Goal: Contribute content: Add original content to the website for others to see

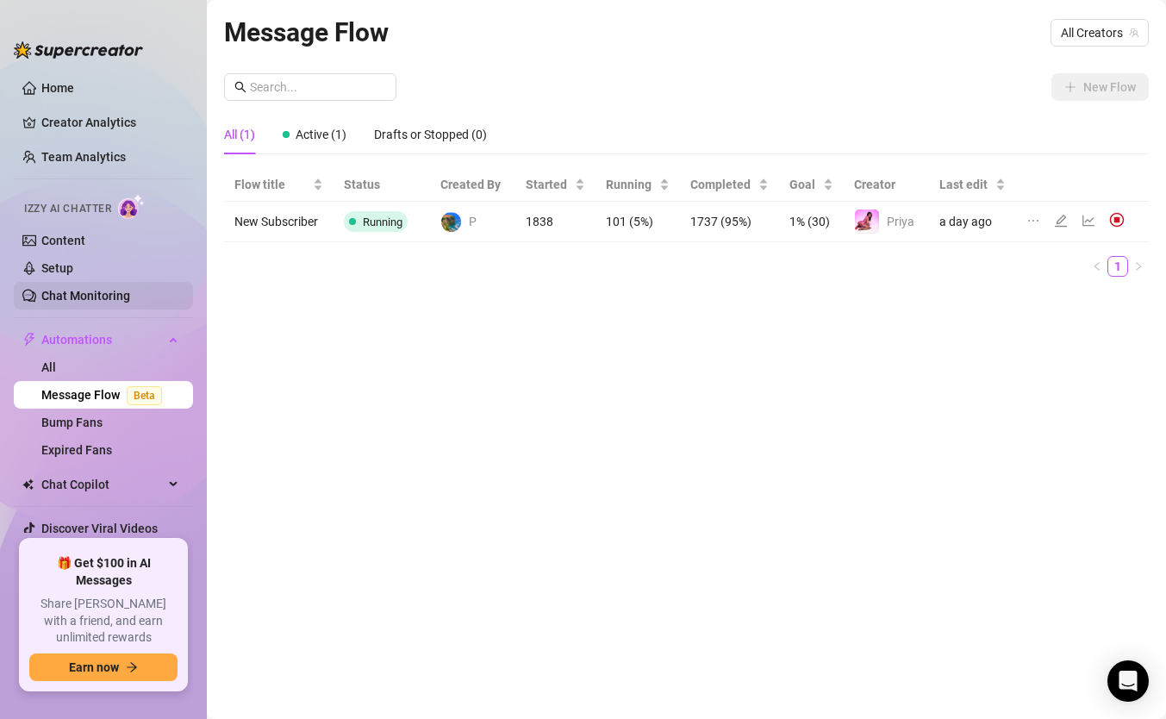
scroll to position [34, 0]
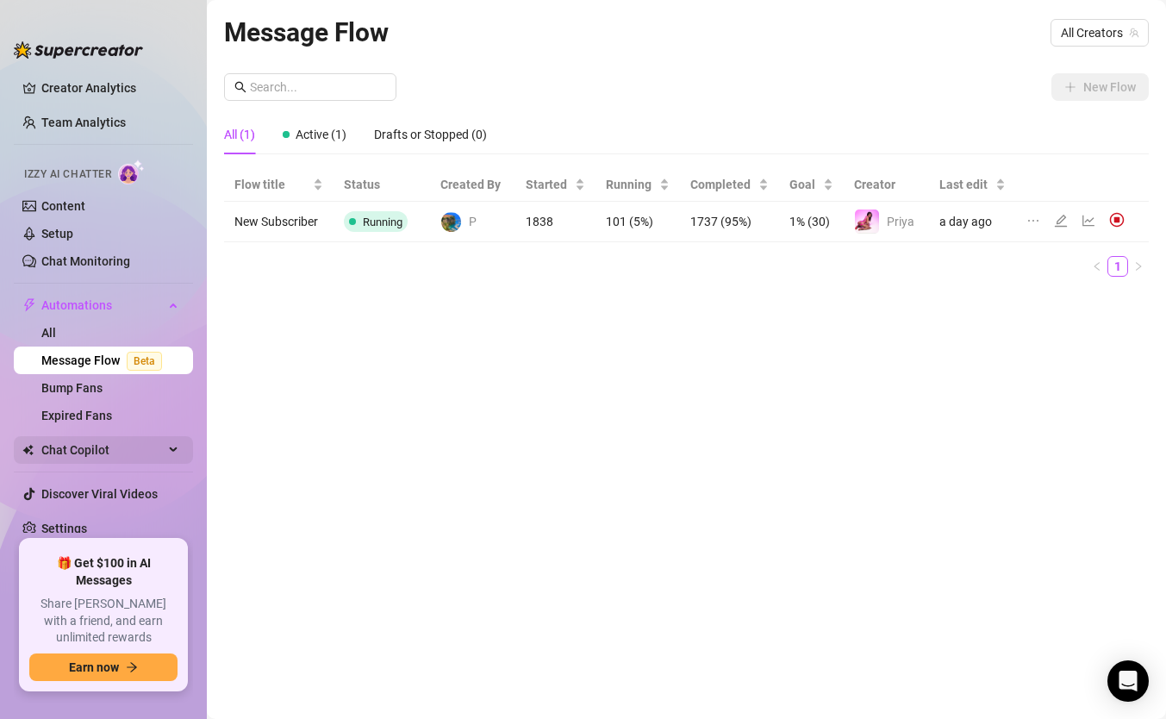
click at [95, 455] on span "Chat Copilot" at bounding box center [102, 450] width 122 height 28
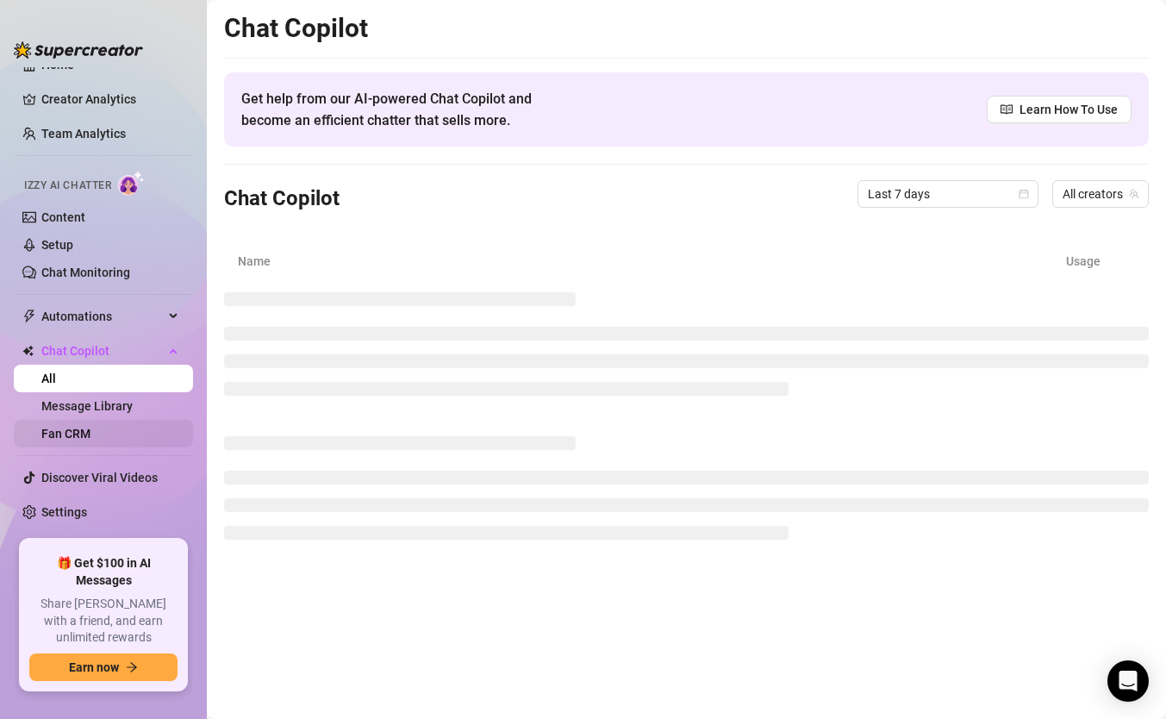
scroll to position [7, 0]
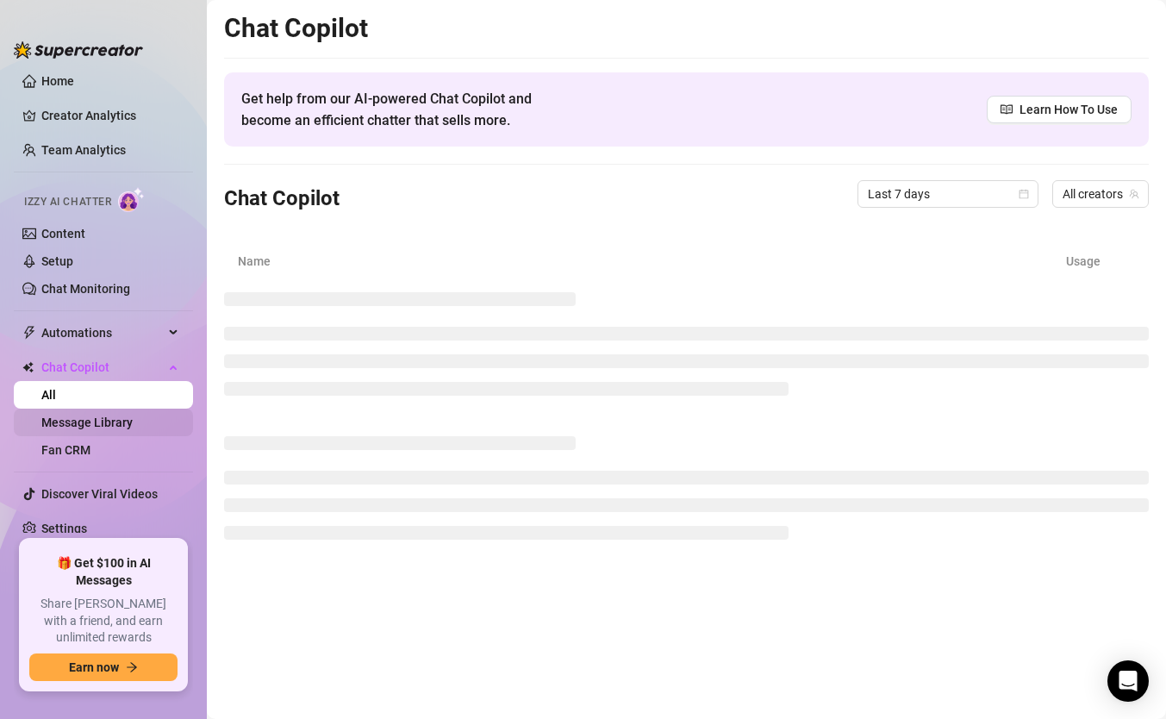
click at [121, 417] on link "Message Library" at bounding box center [86, 422] width 91 height 14
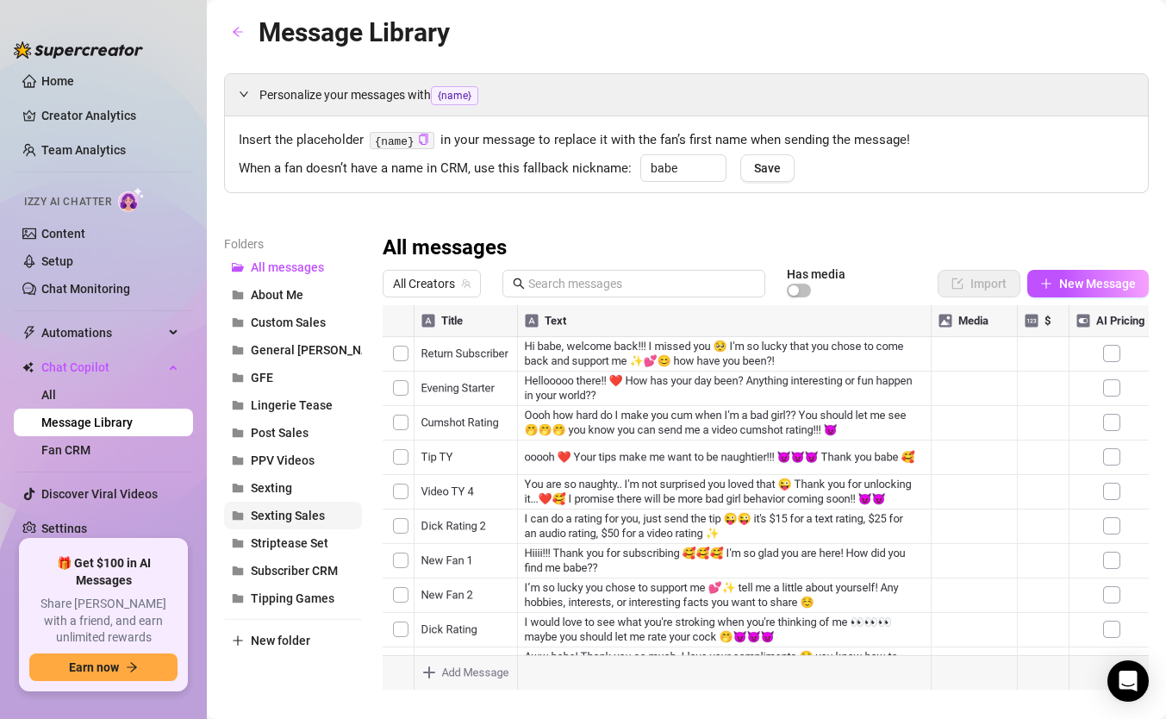
click at [293, 517] on span "Sexting Sales" at bounding box center [288, 515] width 74 height 14
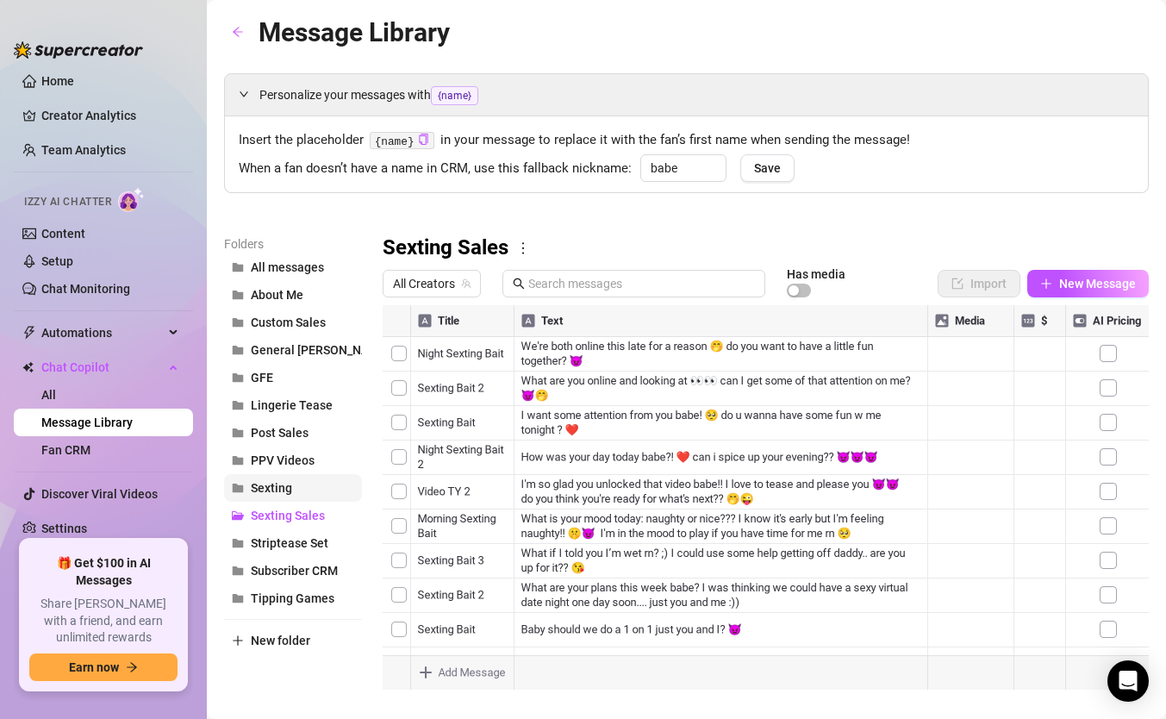
click at [295, 487] on button "Sexting" at bounding box center [293, 488] width 138 height 28
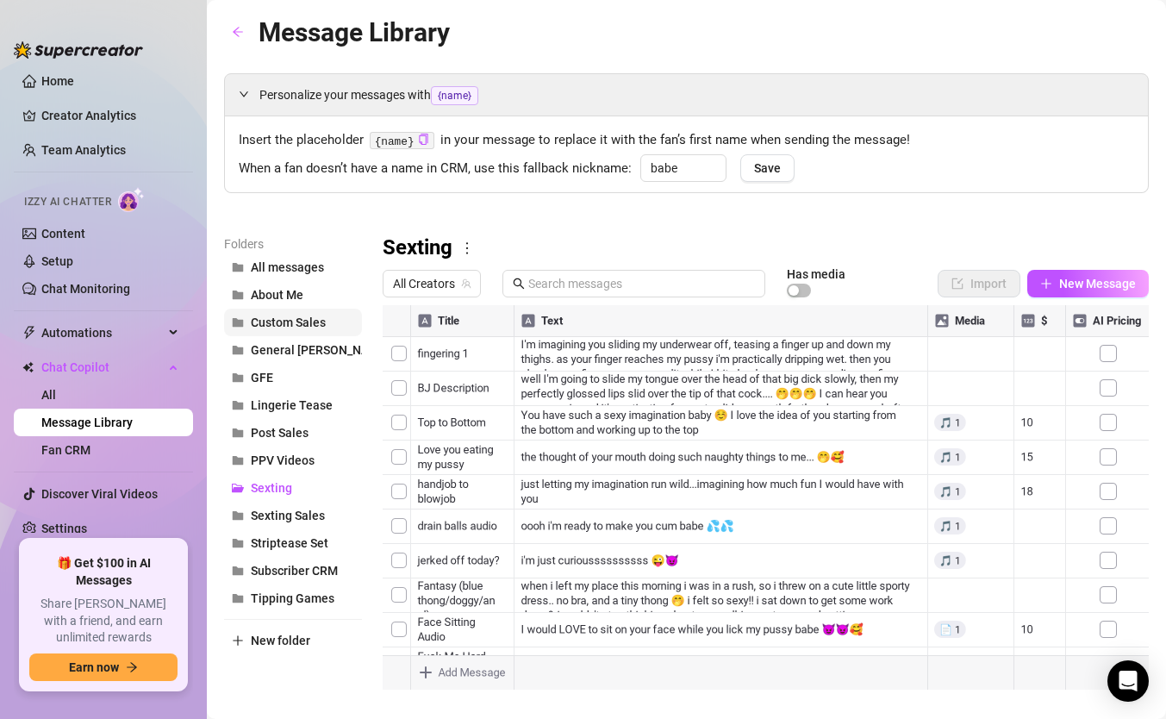
click at [285, 331] on button "Custom Sales" at bounding box center [293, 323] width 138 height 28
click at [1064, 293] on button "New Message" at bounding box center [1088, 284] width 122 height 28
type textarea "Type your message here..."
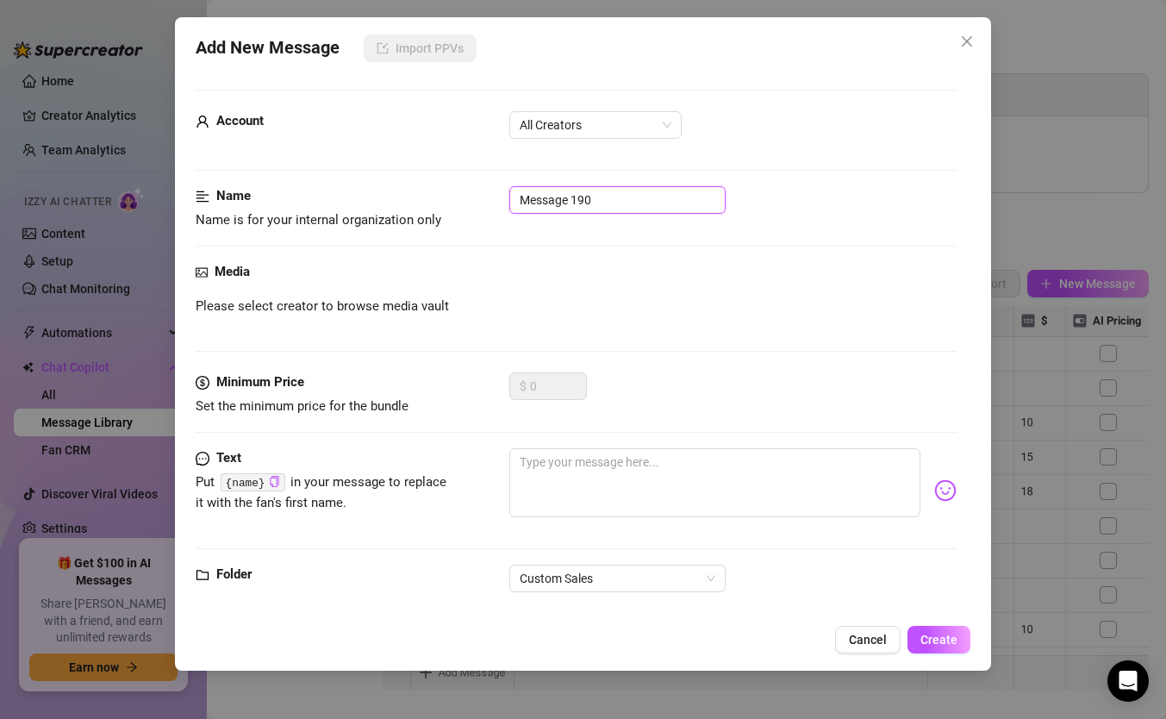
drag, startPoint x: 605, startPoint y: 203, endPoint x: 471, endPoint y: 198, distance: 134.5
click at [471, 198] on div "Name Name is for your internal organization only Message 190" at bounding box center [576, 208] width 761 height 44
type input "Text Rating"
click at [616, 482] on textarea at bounding box center [714, 482] width 411 height 69
paste textarea "Your dick rating I would give a 7/6 (physical score/aesthetics score). Size wis…"
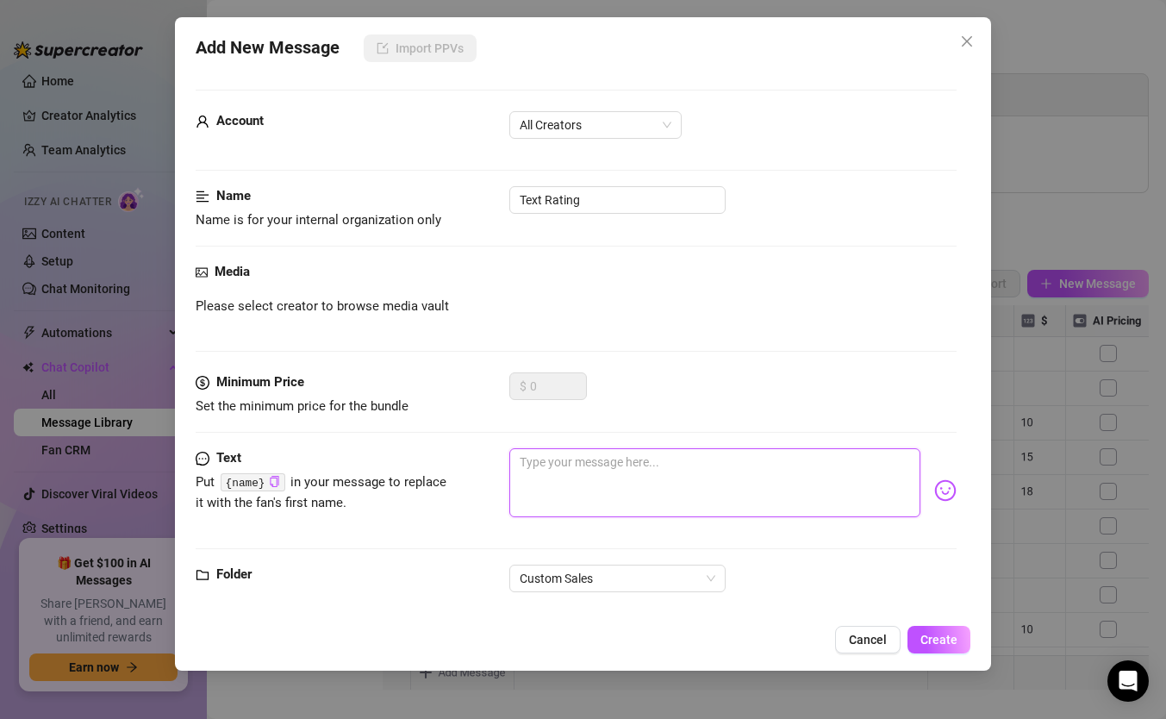
type textarea "Your dick rating I would give a 7/6 (physical score/aesthetics score). Size wis…"
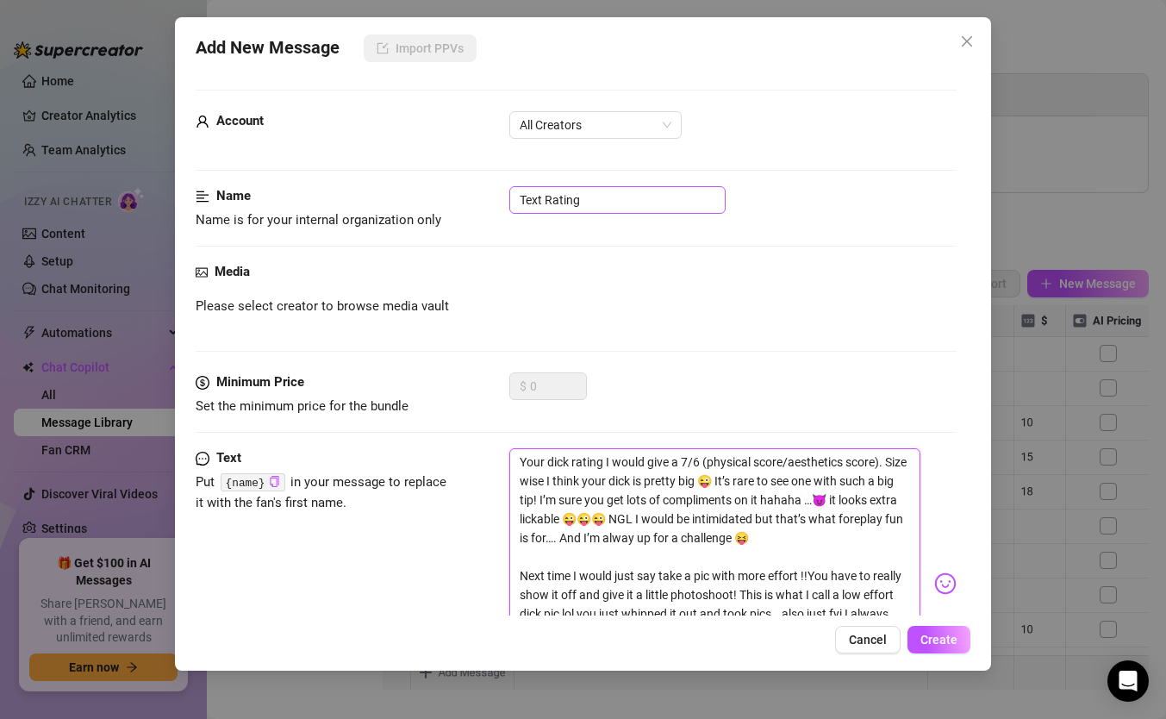
type textarea "Your dick rating I would give a 7/6 (physical score/aesthetics score). Size wis…"
click at [625, 196] on input "Text Rating" at bounding box center [617, 200] width 216 height 28
type input "Text Rating - generic"
click at [934, 646] on button "Create" at bounding box center [939, 640] width 63 height 28
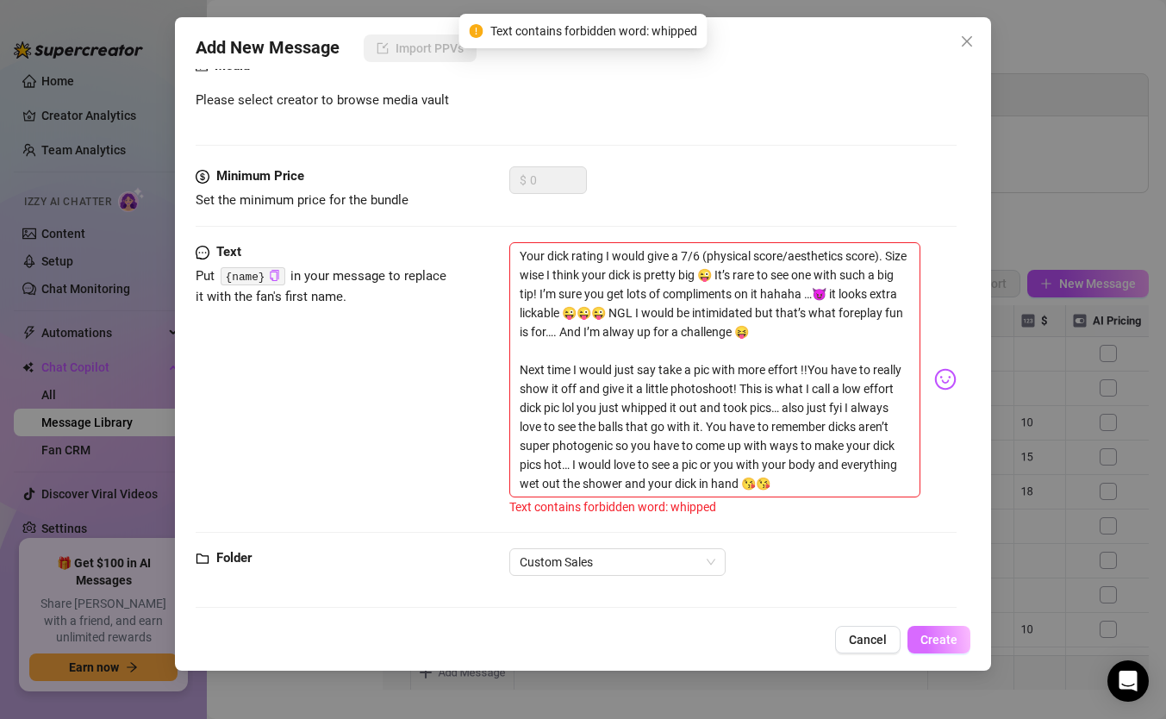
scroll to position [210, 0]
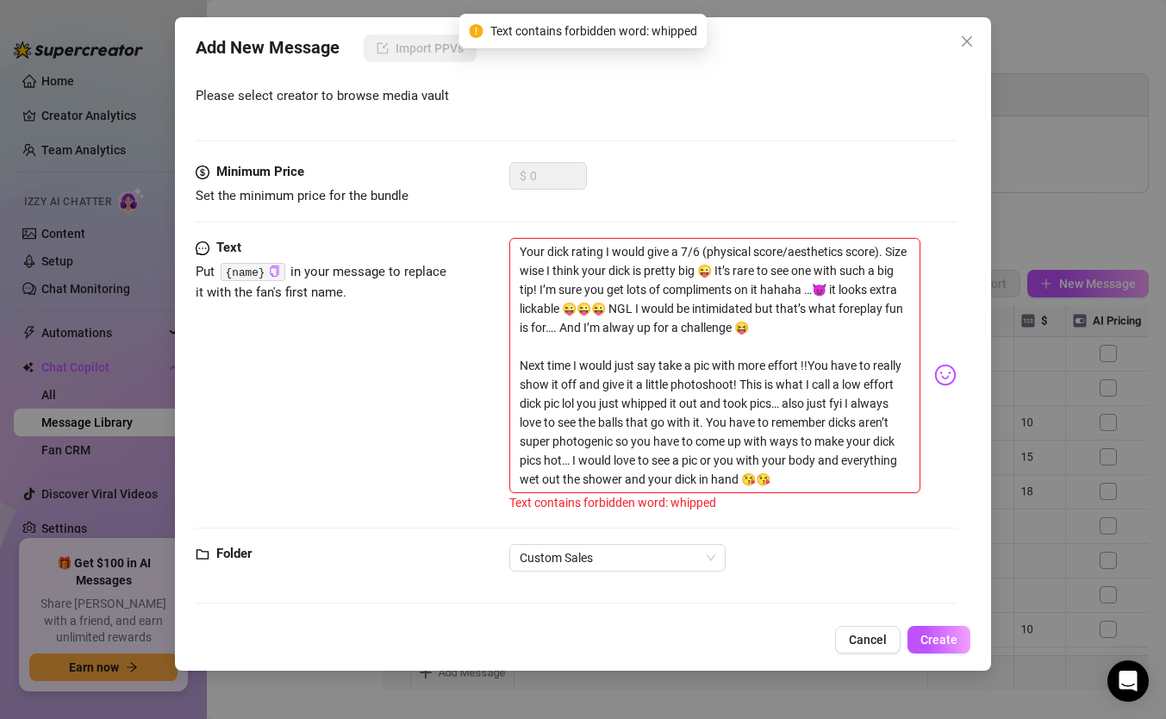
click at [709, 469] on textarea "Your dick rating I would give a 7/6 (physical score/aesthetics score). Size wis…" at bounding box center [714, 365] width 411 height 255
click at [664, 406] on textarea "Your dick rating I would give a 7/6 (physical score/aesthetics score). Size wis…" at bounding box center [714, 365] width 411 height 255
click at [671, 406] on textarea "Your dick rating I would give a 7/6 (physical score/aesthetics score). Size wis…" at bounding box center [714, 365] width 411 height 255
type textarea "Your dick rating I would give a 7/6 (physical score/aesthetics score). Size wis…"
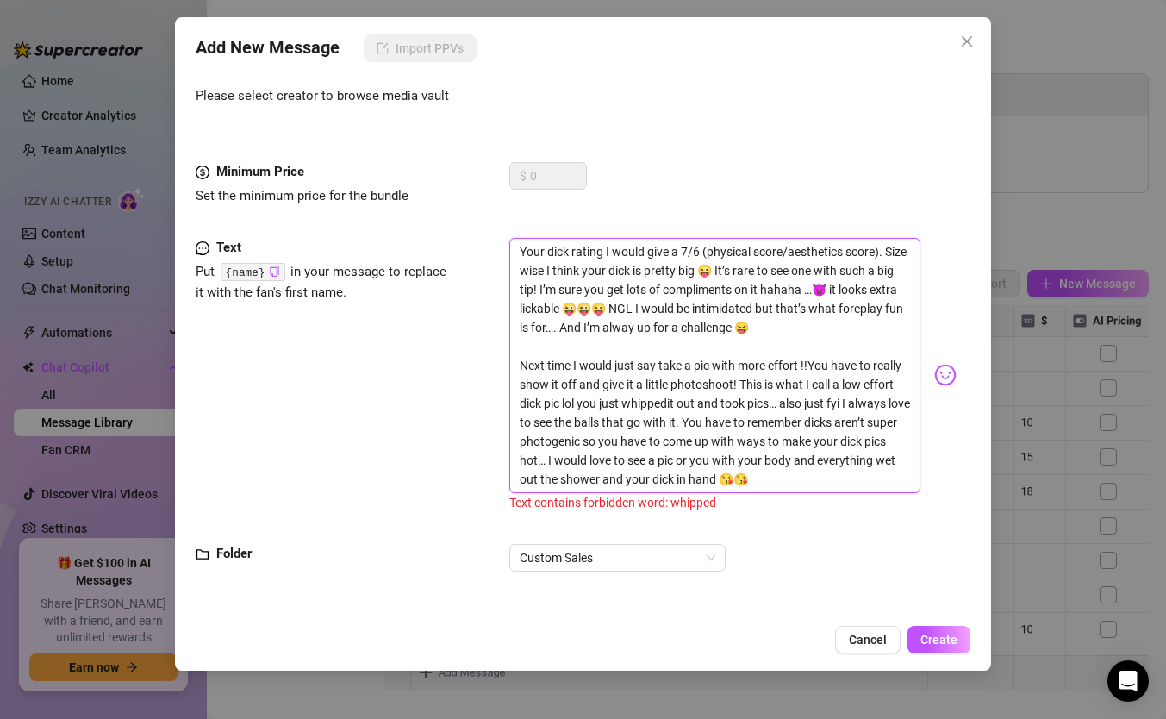
type textarea "Your dick rating I would give a 7/6 (physical score/aesthetics score). Size wis…"
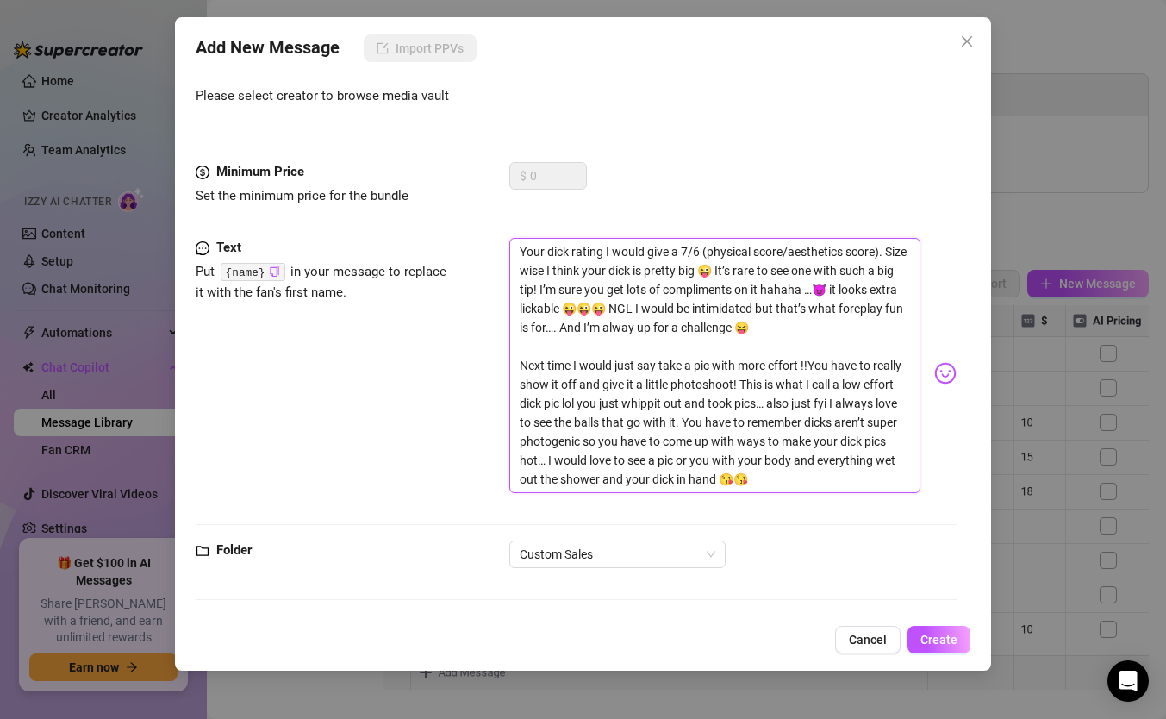
type textarea "Your dick rating I would give a 7/6 (physical score/aesthetics score). Size wis…"
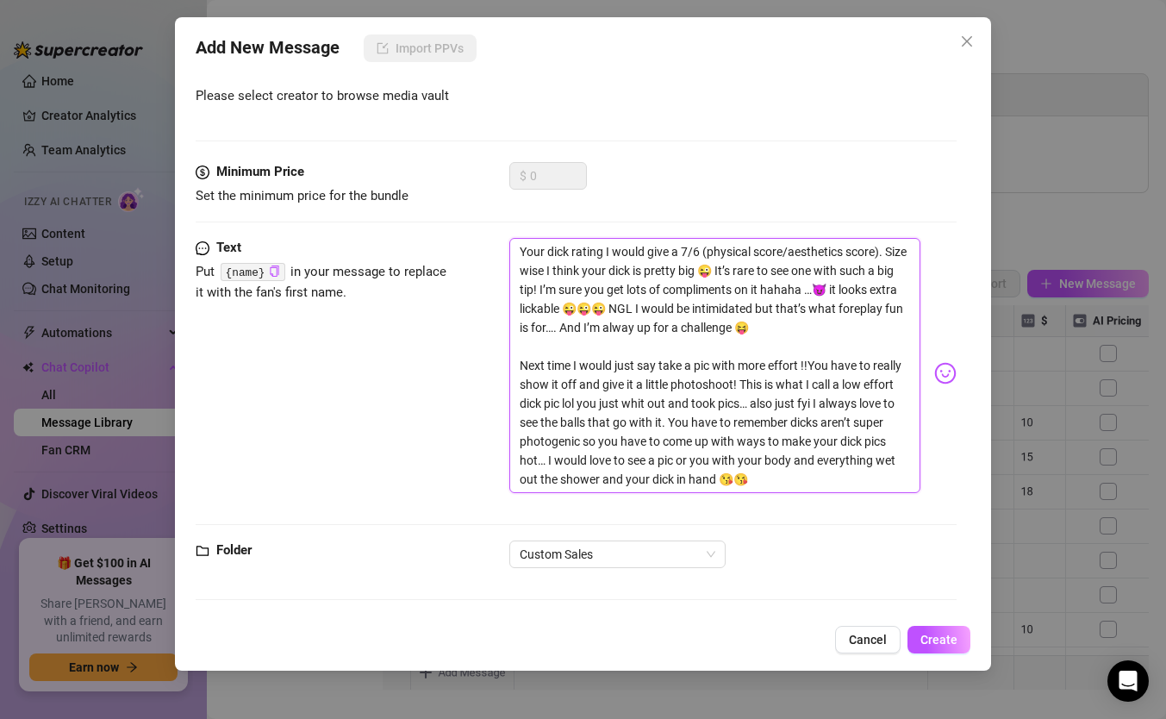
type textarea "Your dick rating I would give a 7/6 (physical score/aesthetics score). Size wis…"
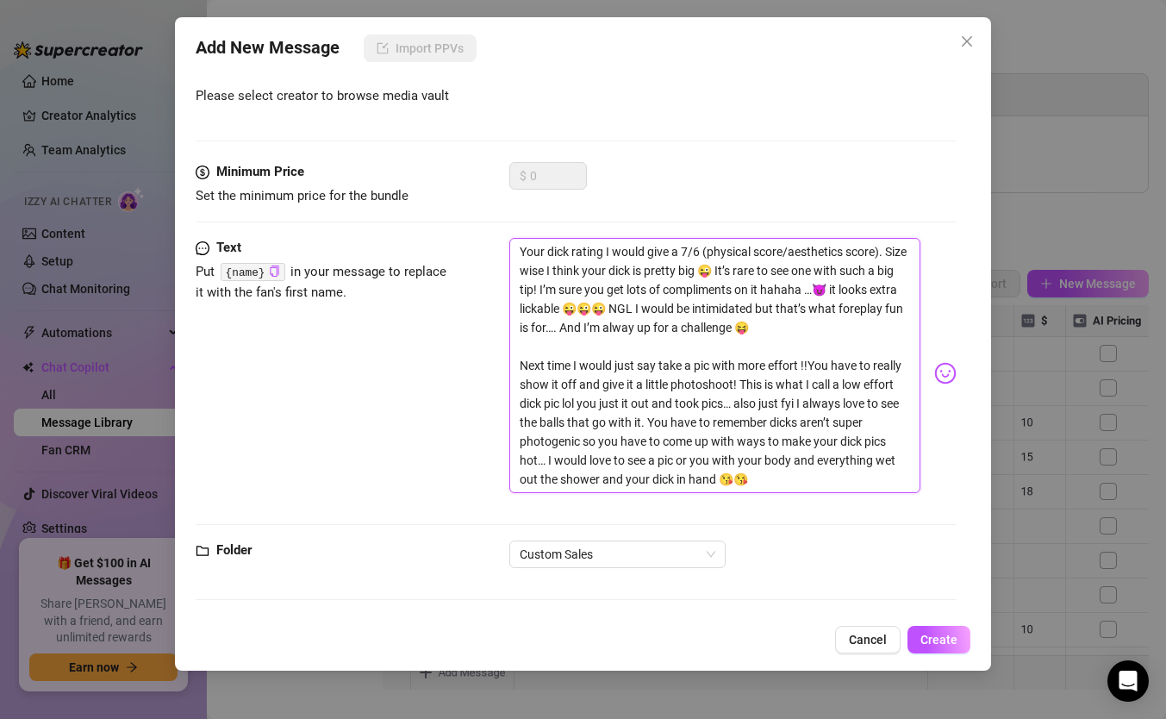
type textarea "Your dick rating I would give a 7/6 (physical score/aesthetics score). Size wis…"
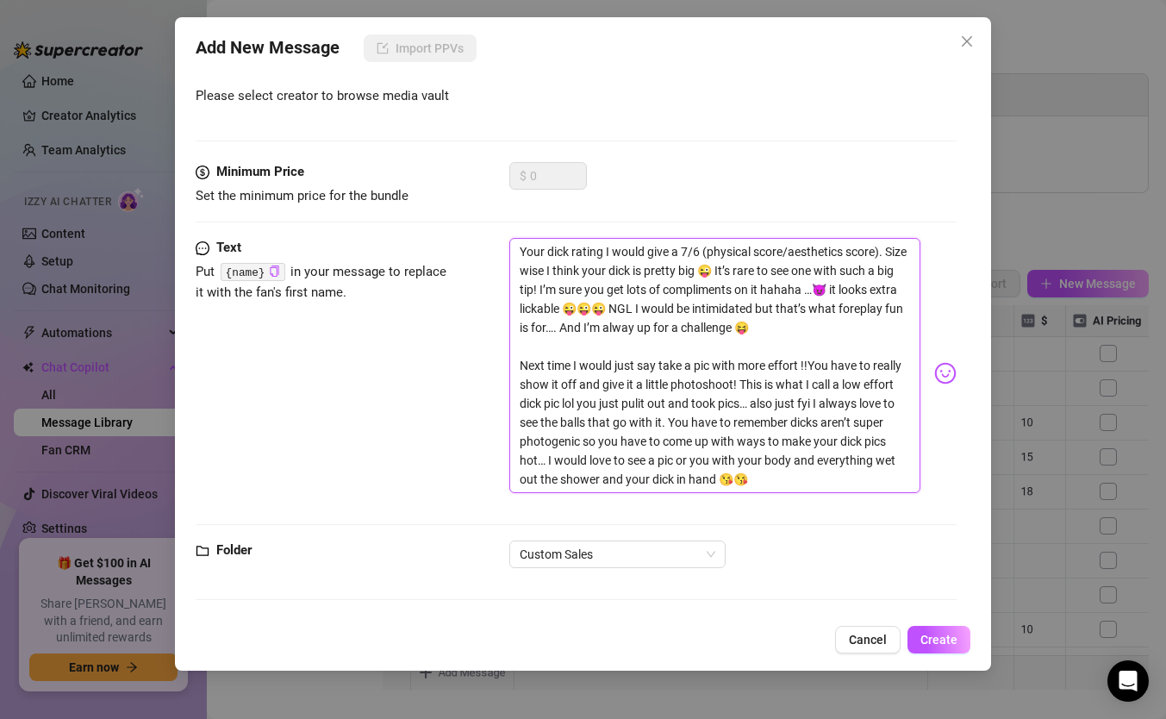
type textarea "Your dick rating I would give a 7/6 (physical score/aesthetics score). Size wis…"
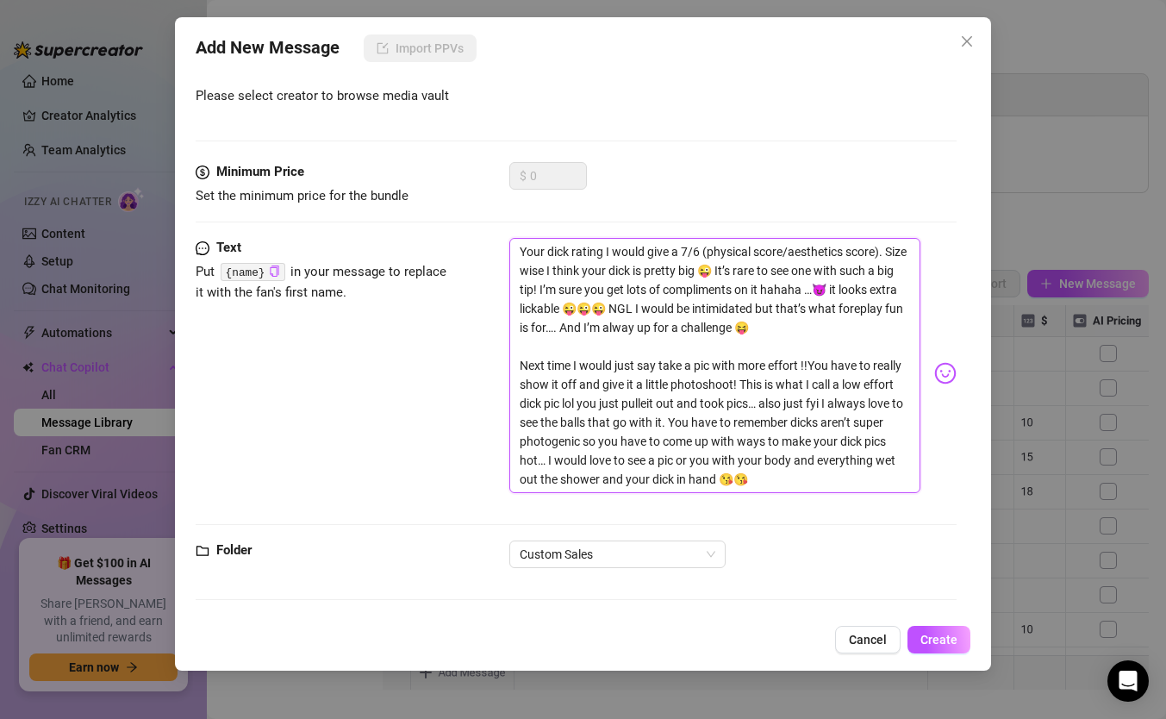
type textarea "Your dick rating I would give a 7/6 (physical score/aesthetics score). Size wis…"
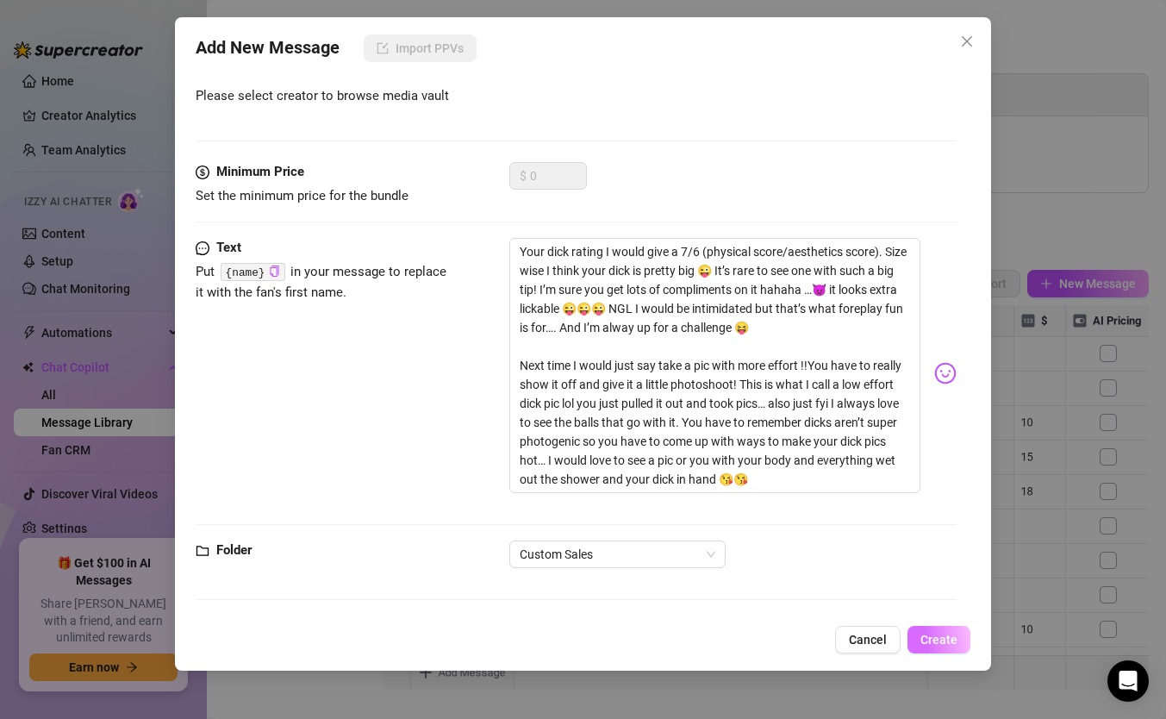
click at [933, 646] on span "Create" at bounding box center [938, 640] width 37 height 14
